Goal: Information Seeking & Learning: Find specific fact

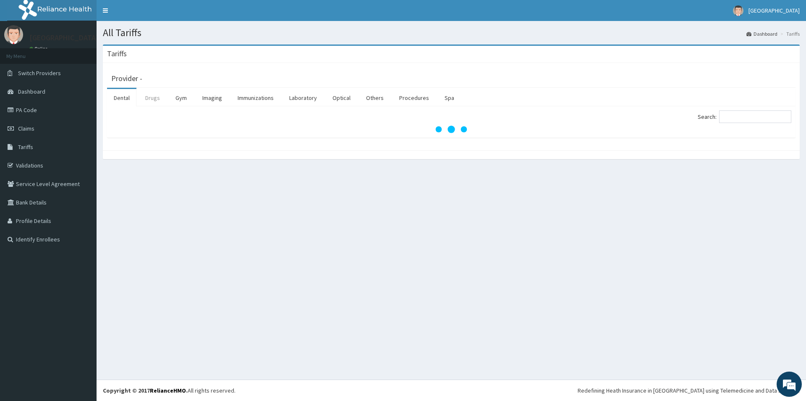
drag, startPoint x: 151, startPoint y: 97, endPoint x: 488, endPoint y: 90, distance: 336.9
click at [156, 96] on link "Drugs" at bounding box center [153, 98] width 28 height 18
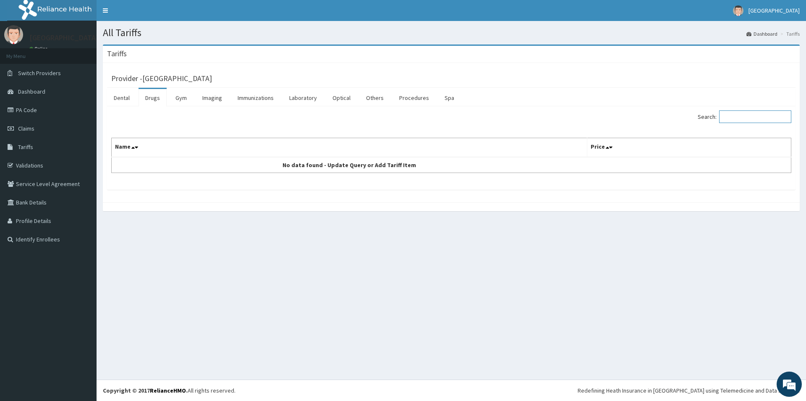
click at [753, 117] on input "Search:" at bounding box center [755, 116] width 72 height 13
type input "KETOCON"
click at [293, 99] on link "Laboratory" at bounding box center [303, 98] width 41 height 18
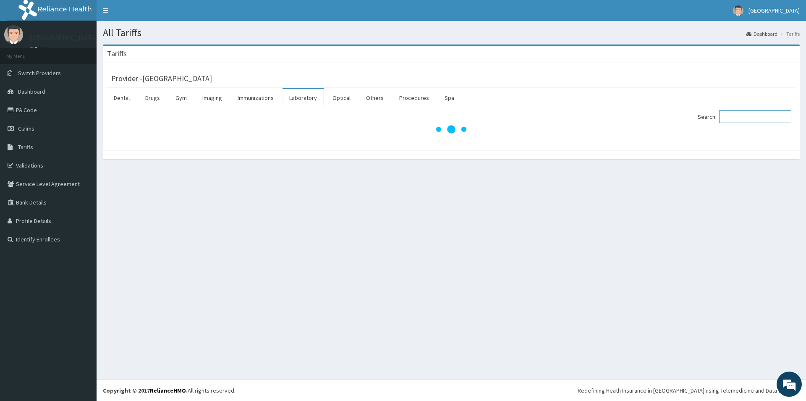
click at [755, 116] on input "Search:" at bounding box center [755, 116] width 72 height 13
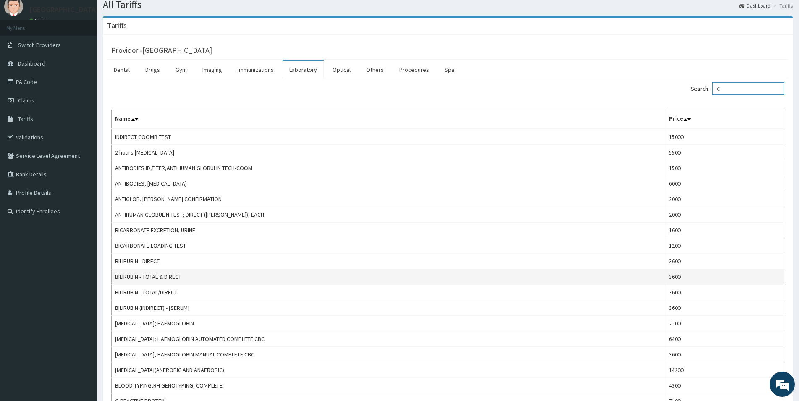
scroll to position [43, 0]
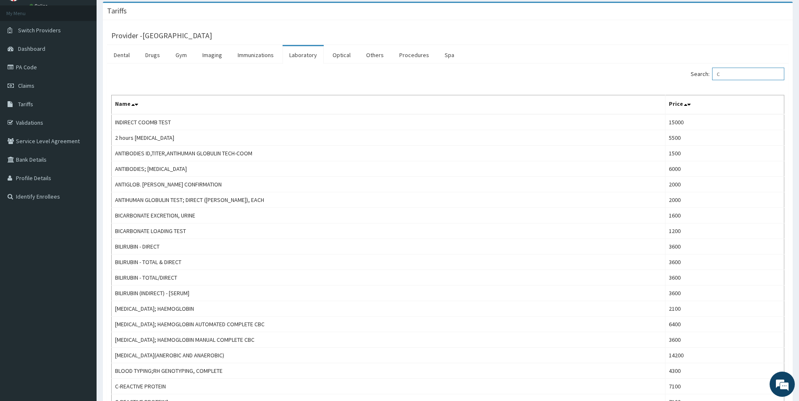
type input "C"
type input "R"
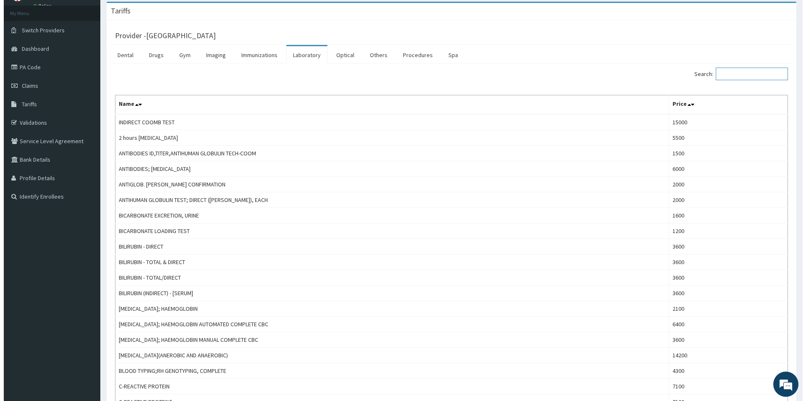
scroll to position [0, 0]
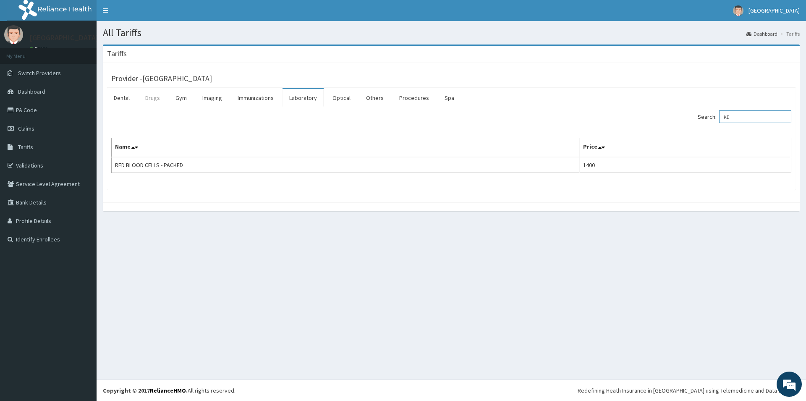
type input "KE"
click at [154, 96] on link "Drugs" at bounding box center [153, 98] width 28 height 18
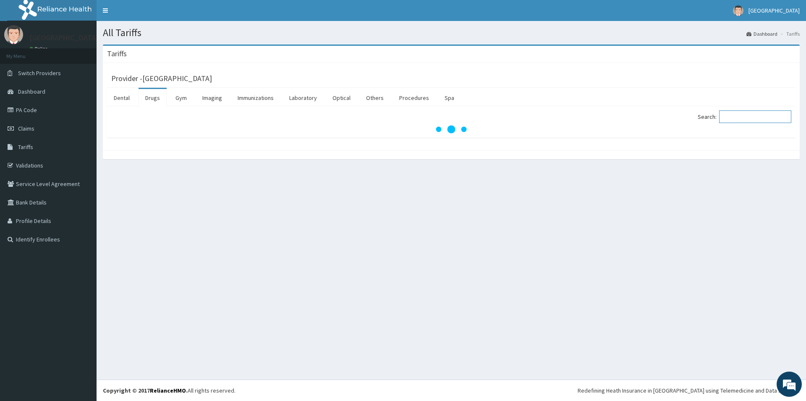
click at [737, 119] on input "Search:" at bounding box center [755, 116] width 72 height 13
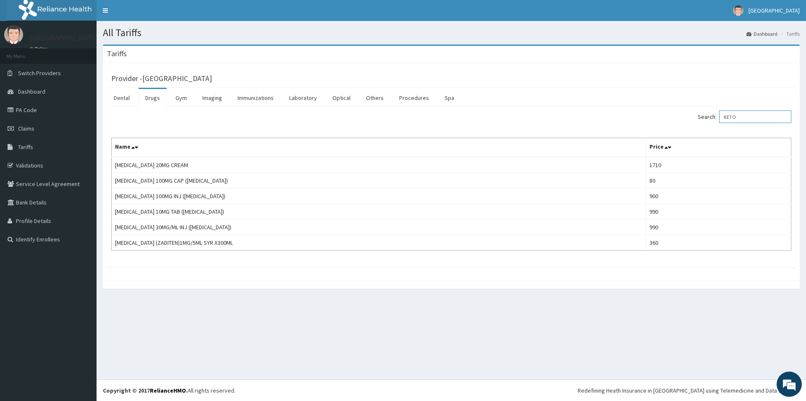
type input "KETO"
